Goal: Task Accomplishment & Management: Complete application form

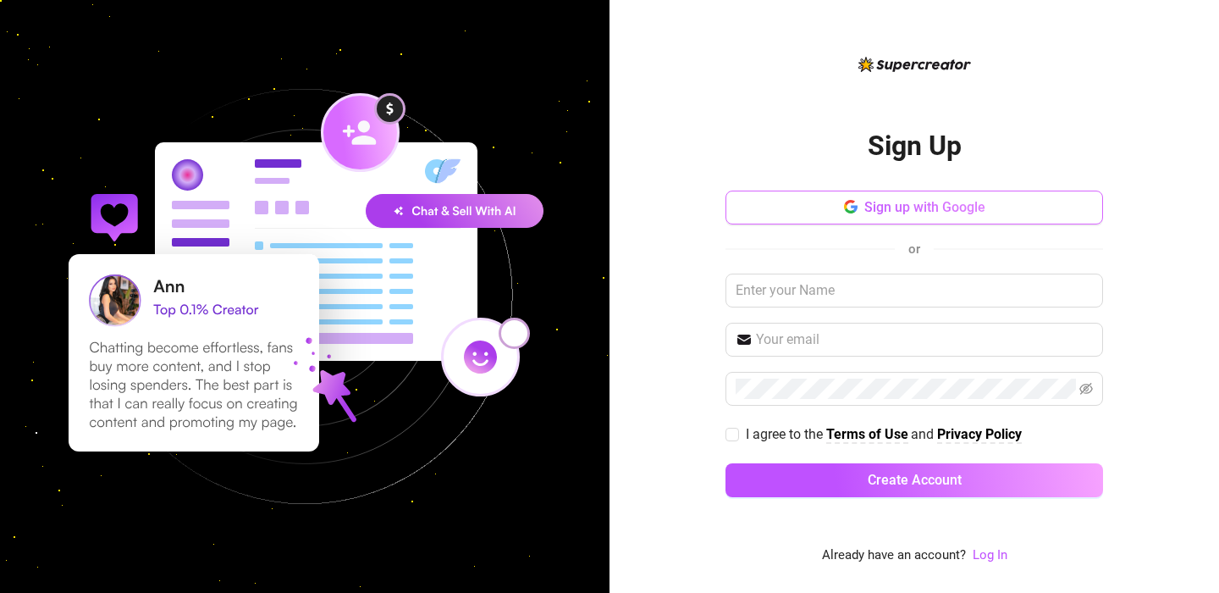
click at [948, 207] on span "Sign up with Google" at bounding box center [925, 207] width 121 height 16
click at [909, 208] on span "Sign up with Google" at bounding box center [925, 207] width 121 height 16
click at [950, 212] on span "Sign up with Google" at bounding box center [925, 207] width 121 height 16
